Goal: Task Accomplishment & Management: Complete application form

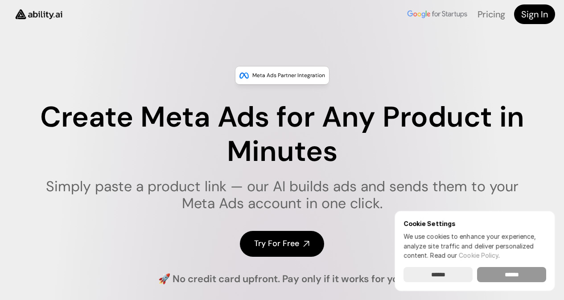
click at [493, 281] on input "******" at bounding box center [511, 274] width 69 height 15
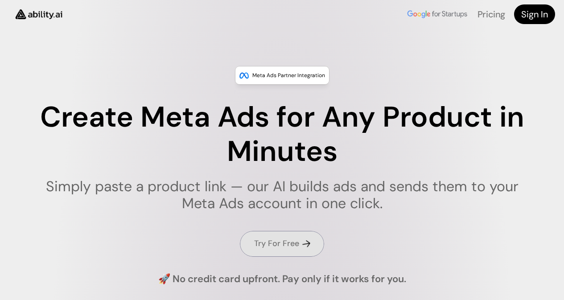
click at [282, 244] on h4 "Try For Free" at bounding box center [276, 243] width 45 height 11
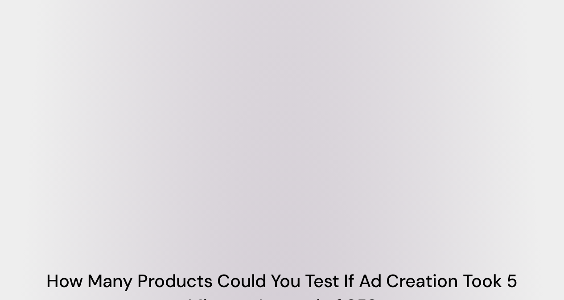
scroll to position [624, 0]
